Goal: Task Accomplishment & Management: Manage account settings

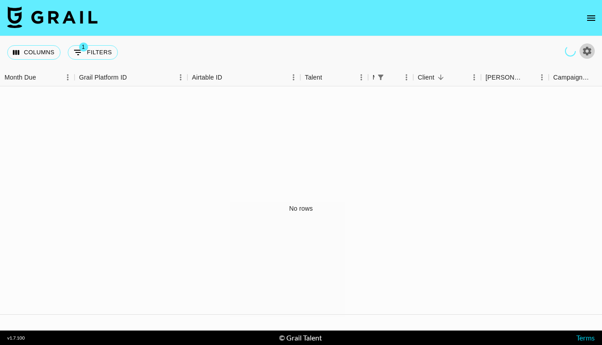
click at [588, 52] on icon "button" at bounding box center [587, 51] width 11 height 11
select select "[DATE]"
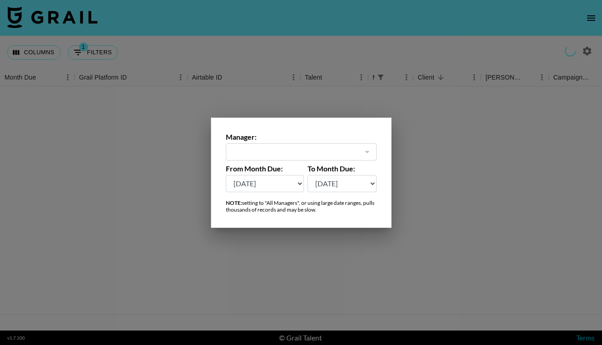
click at [571, 30] on div at bounding box center [301, 172] width 602 height 345
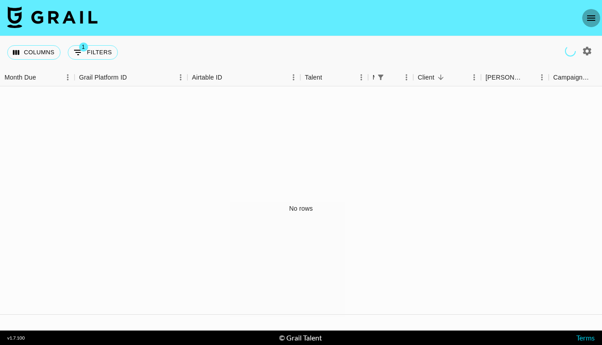
click at [591, 17] on icon "open drawer" at bounding box center [591, 18] width 11 height 11
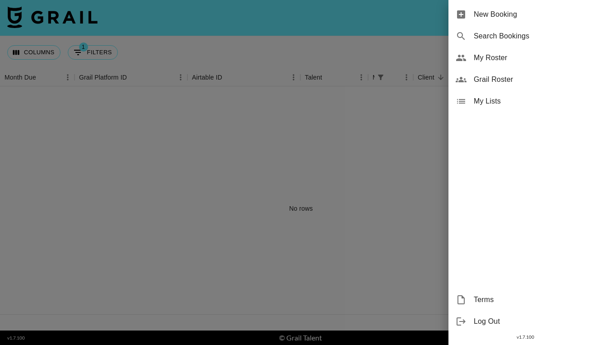
click at [491, 57] on span "My Roster" at bounding box center [534, 57] width 121 height 11
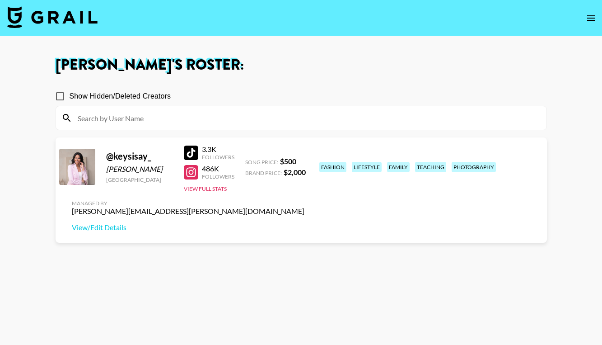
click at [58, 96] on input "Show Hidden/Deleted Creators" at bounding box center [60, 96] width 19 height 19
click at [60, 96] on input "Show Hidden/Deleted Creators" at bounding box center [60, 96] width 19 height 19
checkbox input "false"
click at [588, 16] on icon "open drawer" at bounding box center [591, 18] width 11 height 11
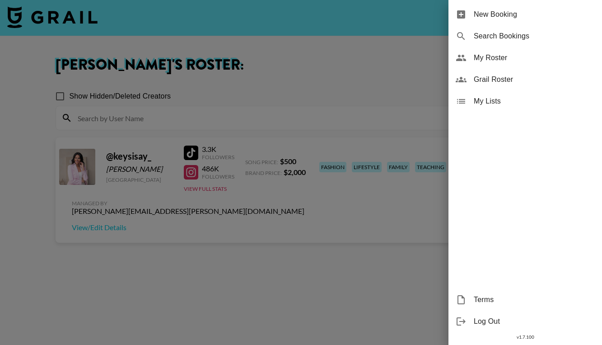
click at [481, 58] on span "My Roster" at bounding box center [534, 57] width 121 height 11
click at [339, 91] on div at bounding box center [301, 172] width 602 height 345
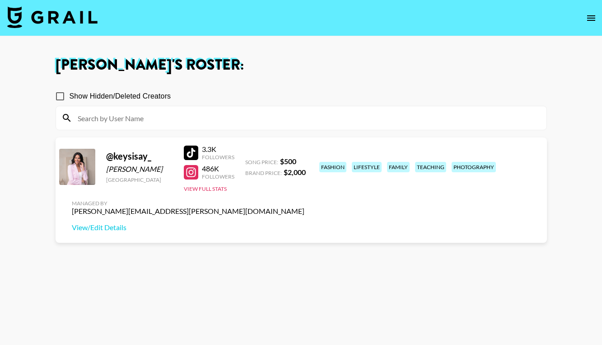
click at [130, 114] on input at bounding box center [306, 118] width 469 height 14
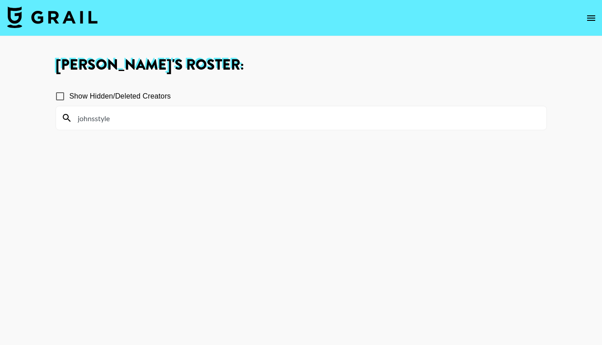
type input "johnsstyle"
click at [593, 17] on icon "open drawer" at bounding box center [591, 17] width 8 height 5
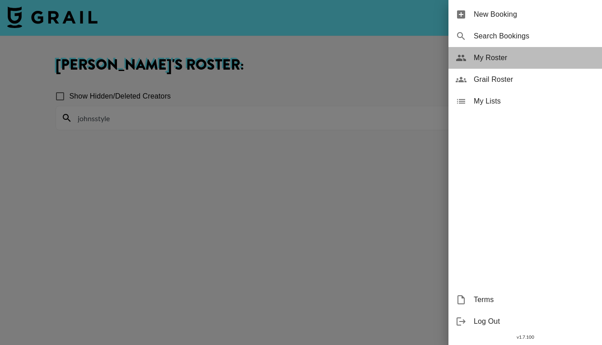
click at [497, 62] on span "My Roster" at bounding box center [534, 57] width 121 height 11
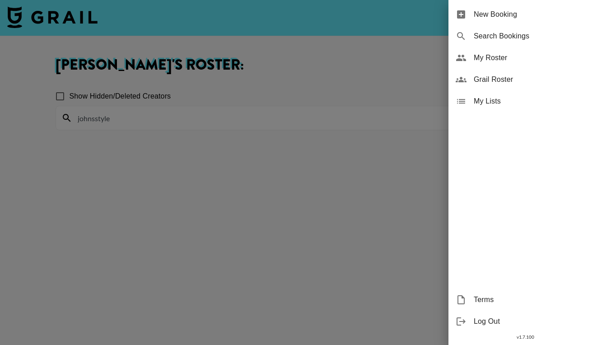
click at [487, 61] on span "My Roster" at bounding box center [534, 57] width 121 height 11
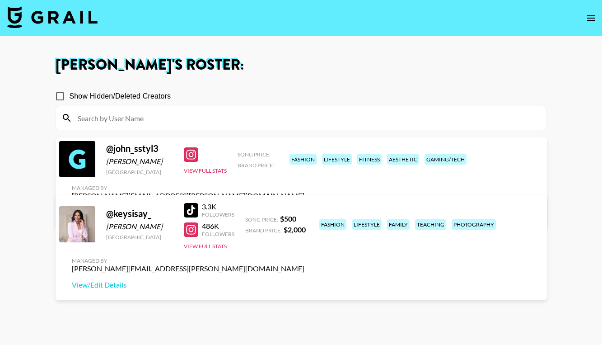
click at [304, 207] on link "View/Edit Details" at bounding box center [188, 211] width 233 height 9
click at [206, 174] on button "View Full Stats" at bounding box center [205, 170] width 43 height 7
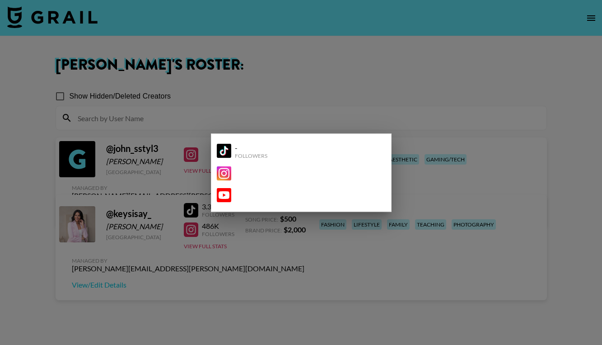
click at [317, 117] on div at bounding box center [301, 172] width 602 height 345
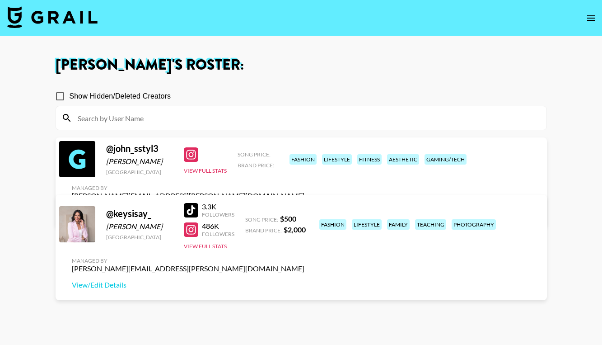
click at [304, 207] on link "View/Edit Details" at bounding box center [188, 211] width 233 height 9
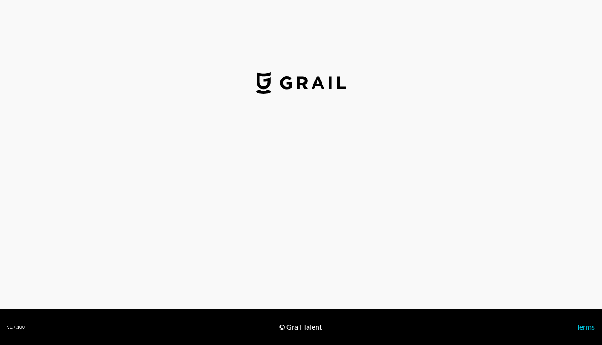
select select "USD"
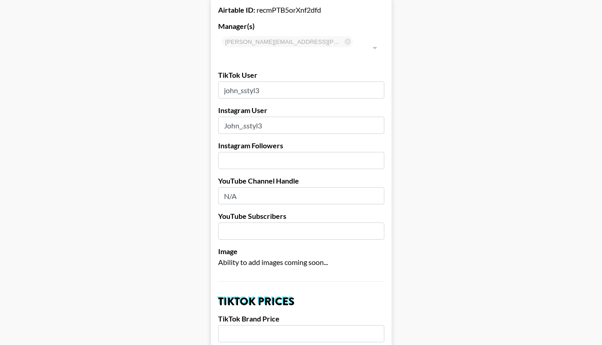
scroll to position [55, 0]
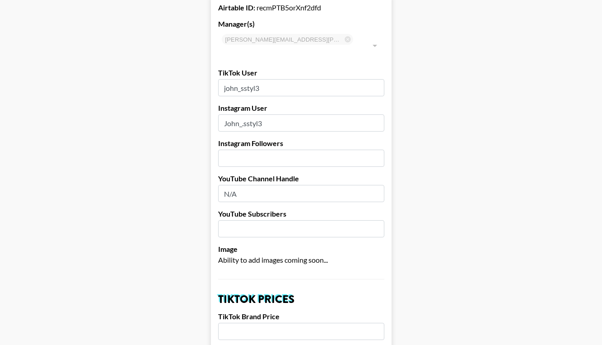
click at [289, 149] on input "number" at bounding box center [301, 157] width 166 height 17
type input "1"
click at [376, 149] on input "1" at bounding box center [301, 157] width 166 height 17
type input "230000"
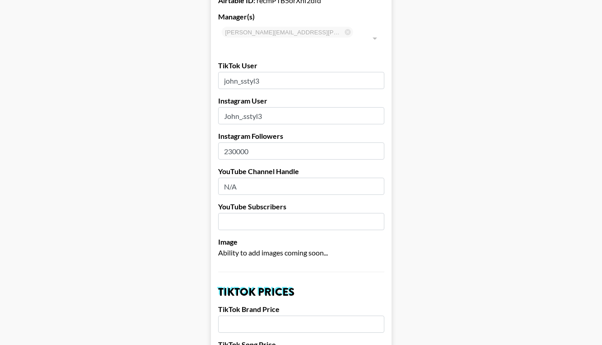
scroll to position [62, 0]
click at [326, 177] on input "N/A" at bounding box center [301, 185] width 166 height 17
type input "N"
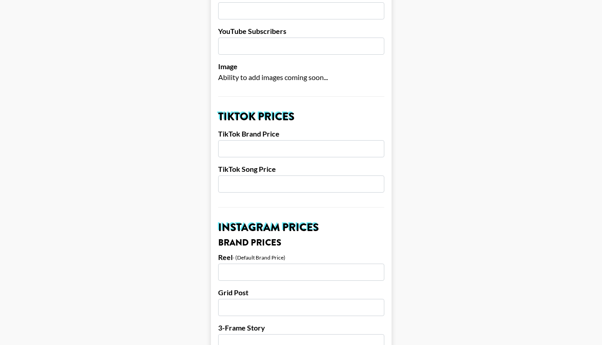
scroll to position [238, 0]
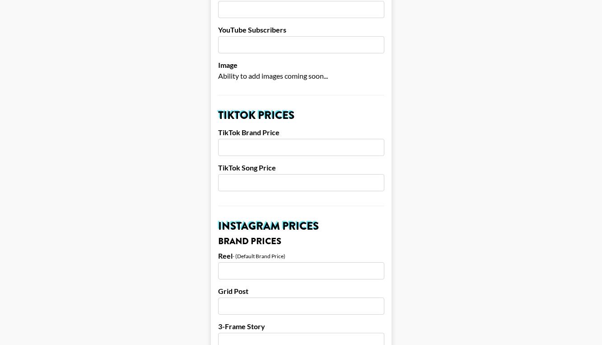
click at [269, 139] on input "number" at bounding box center [301, 147] width 166 height 17
type input "4000"
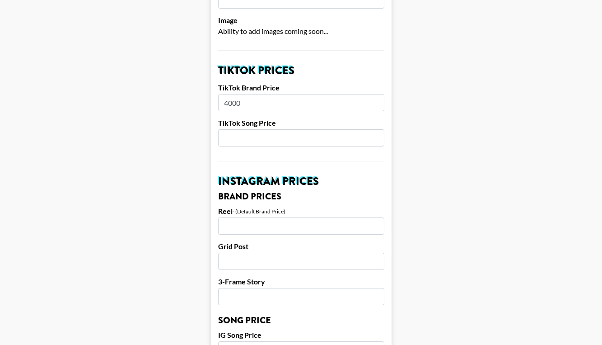
scroll to position [285, 0]
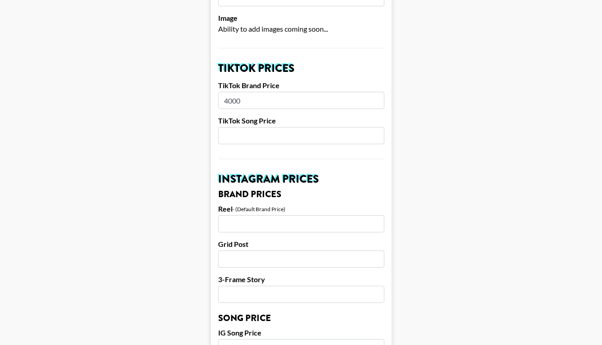
click at [259, 127] on input "number" at bounding box center [301, 135] width 166 height 17
type input "1000"
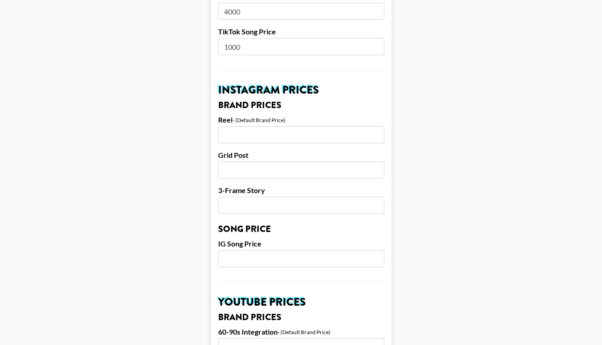
scroll to position [377, 0]
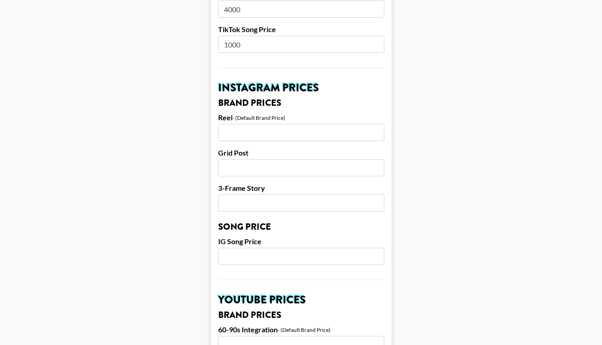
click at [259, 124] on input "number" at bounding box center [301, 132] width 166 height 17
click at [236, 124] on input "3000" at bounding box center [301, 132] width 166 height 17
click at [239, 159] on input "number" at bounding box center [301, 167] width 166 height 17
click at [254, 124] on input "4000" at bounding box center [301, 132] width 166 height 17
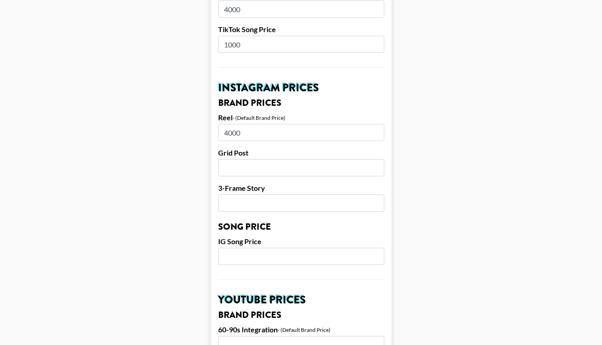
click at [254, 124] on input "4000" at bounding box center [301, 132] width 166 height 17
type input "5500"
type input "4"
click at [253, 124] on input "5500" at bounding box center [301, 132] width 166 height 17
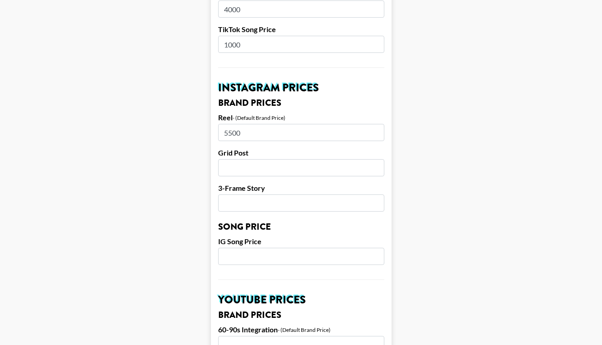
click at [253, 124] on input "5500" at bounding box center [301, 132] width 166 height 17
type input "6000"
type input "4"
type input "5000"
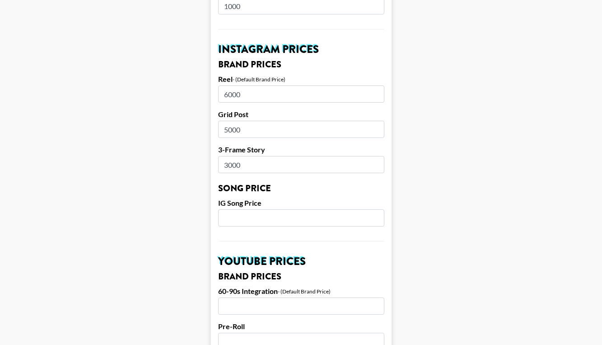
scroll to position [420, 0]
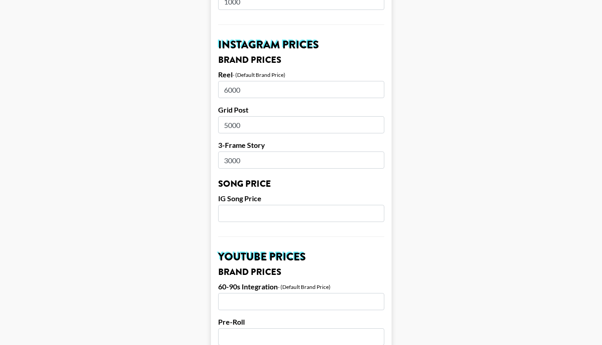
type input "3000"
click at [256, 205] on input "number" at bounding box center [301, 213] width 166 height 17
type input "2"
type input "3"
type input "3000"
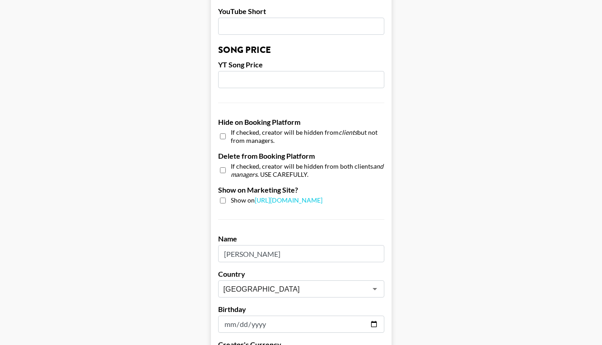
scroll to position [767, 0]
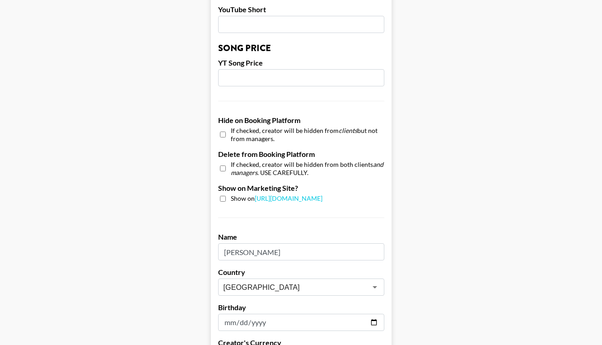
click at [222, 196] on input "checkbox" at bounding box center [223, 199] width 6 height 6
checkbox input "true"
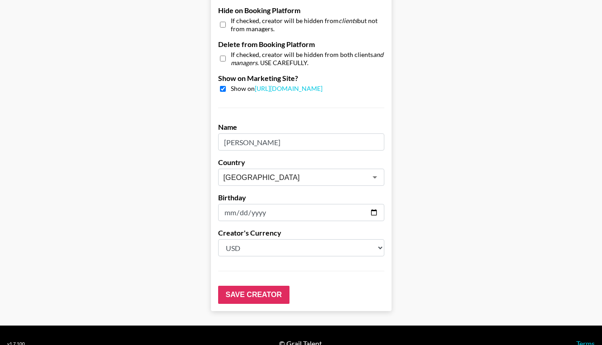
scroll to position [879, 0]
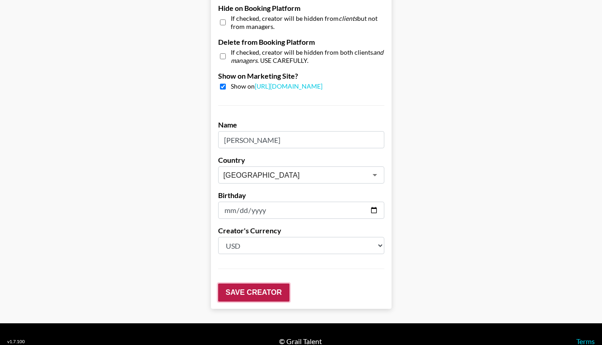
click at [264, 283] on input "Save Creator" at bounding box center [253, 292] width 71 height 18
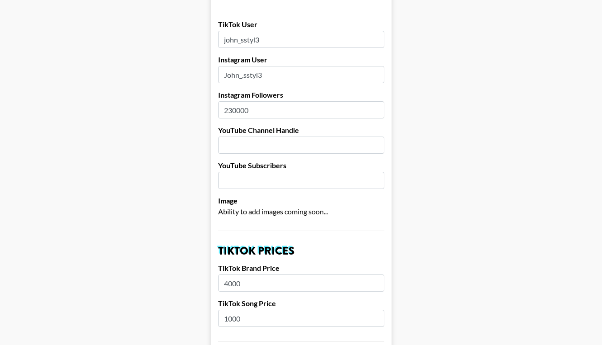
scroll to position [0, 0]
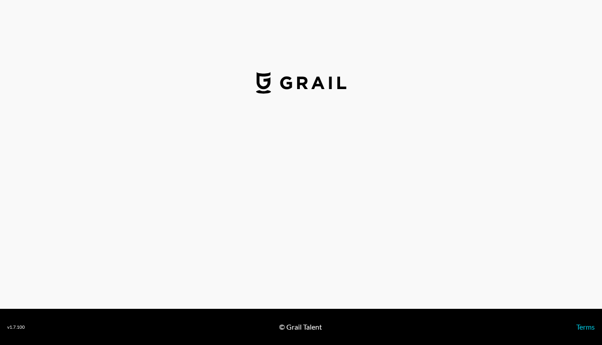
select select "USD"
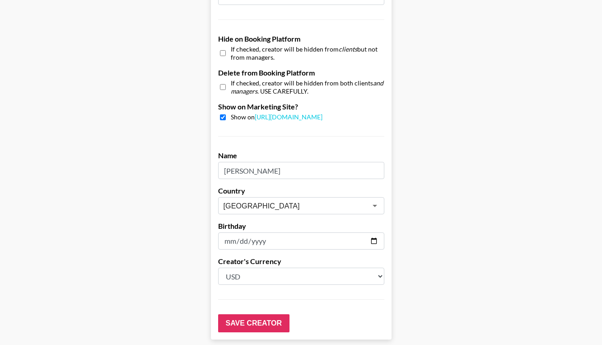
scroll to position [881, 0]
